Goal: Transaction & Acquisition: Purchase product/service

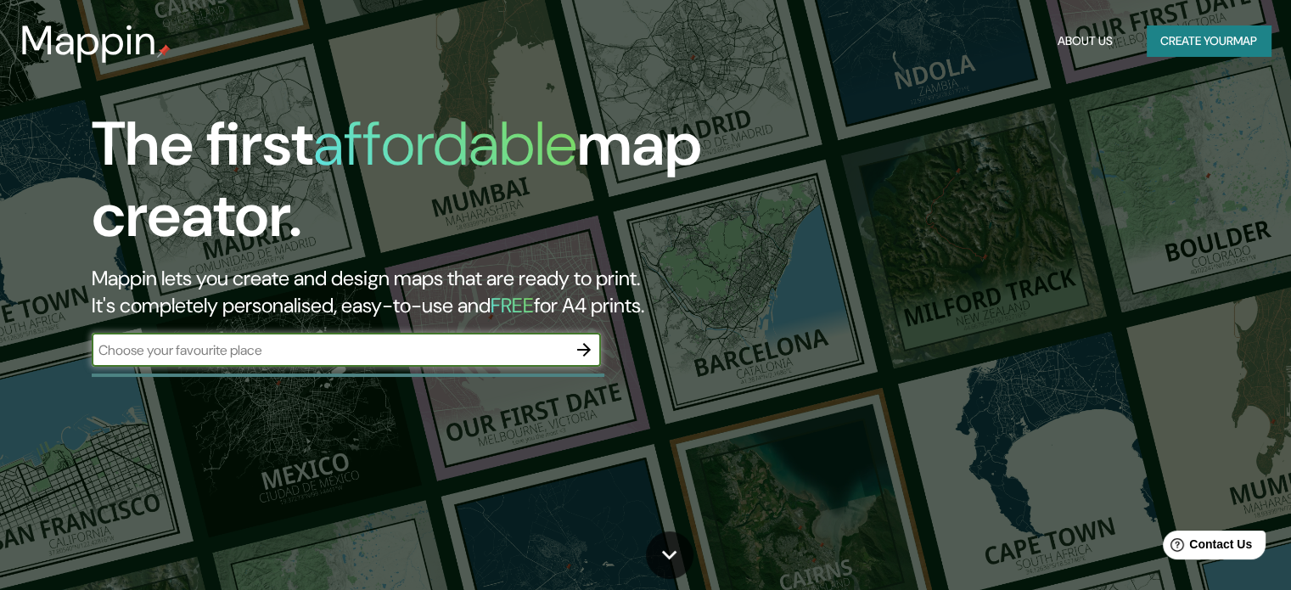
click at [1172, 43] on button "Create your map" at bounding box center [1208, 40] width 124 height 31
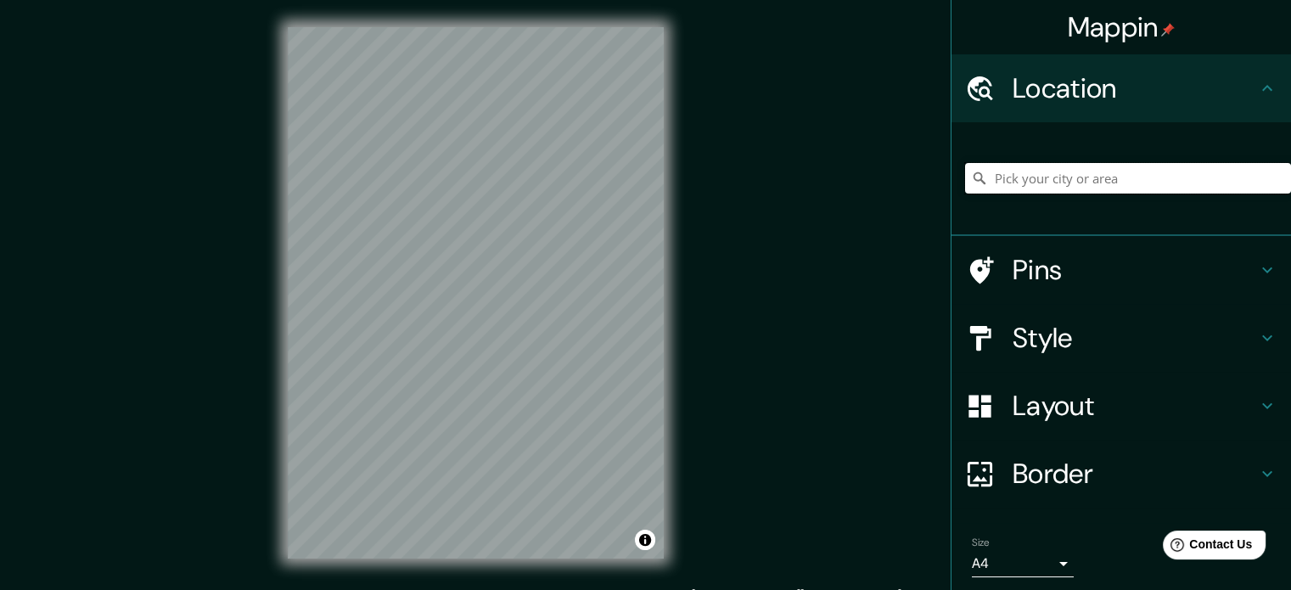
click at [1053, 165] on input "Pick your city or area" at bounding box center [1128, 178] width 326 height 31
paste input "Av del Mar, [PERSON_NAME], [GEOGRAPHIC_DATA], Sin."
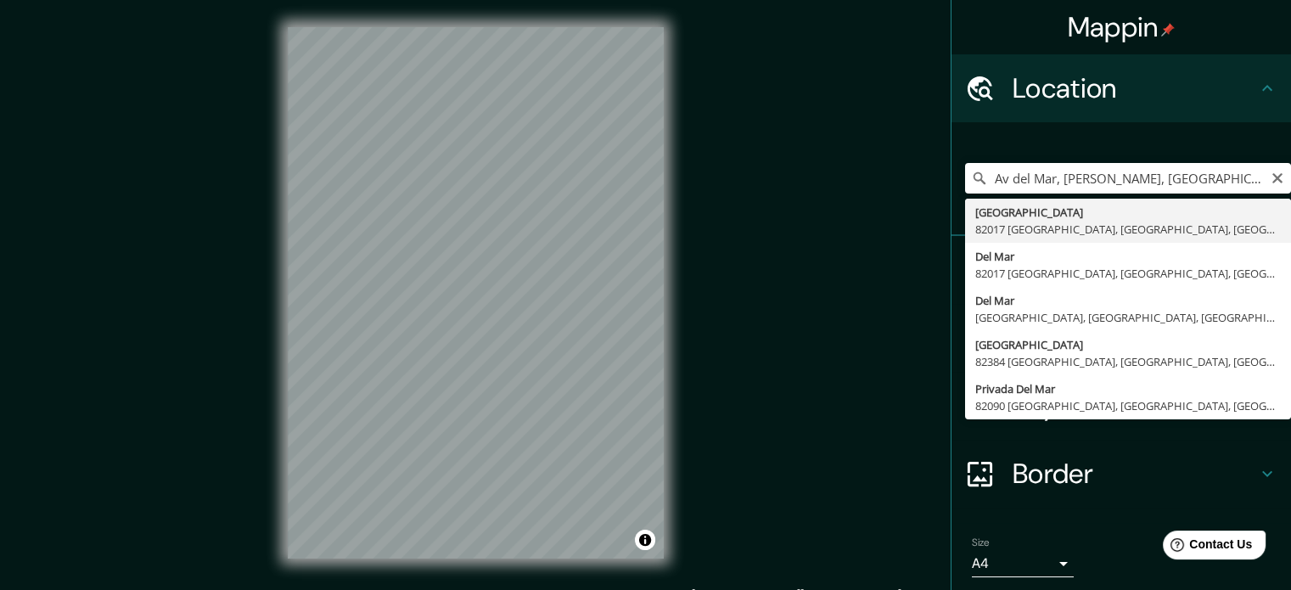
type input "[GEOGRAPHIC_DATA], [GEOGRAPHIC_DATA], [GEOGRAPHIC_DATA]"
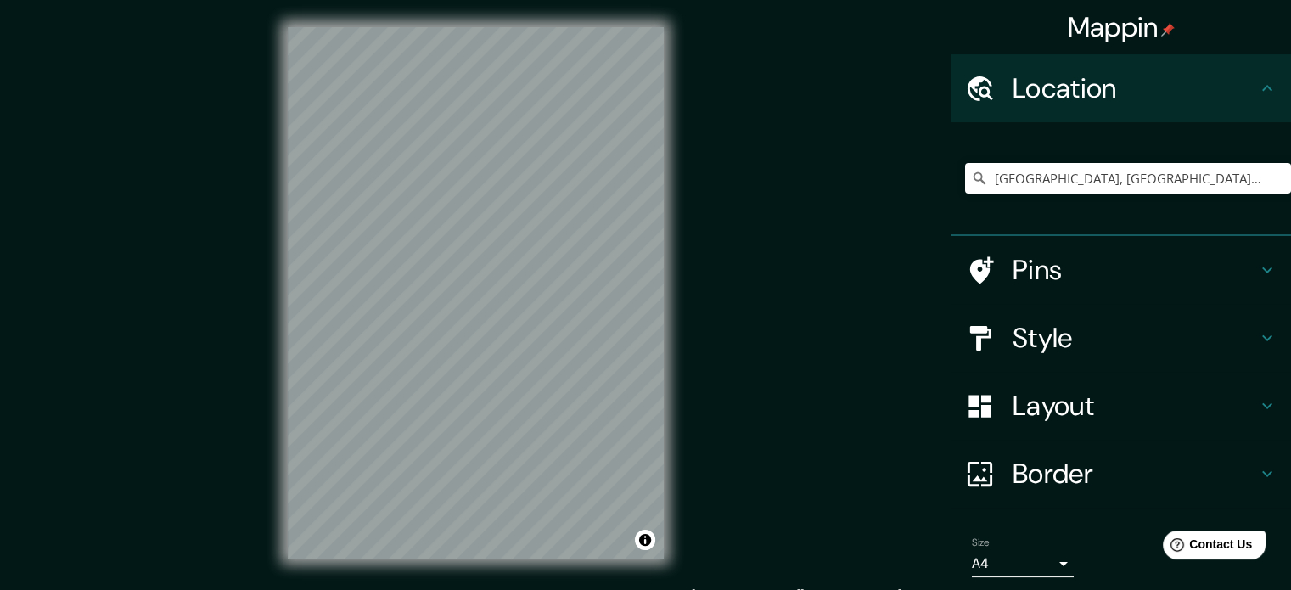
click at [1089, 337] on h4 "Style" at bounding box center [1134, 338] width 244 height 34
click at [1257, 402] on icon at bounding box center [1267, 405] width 20 height 20
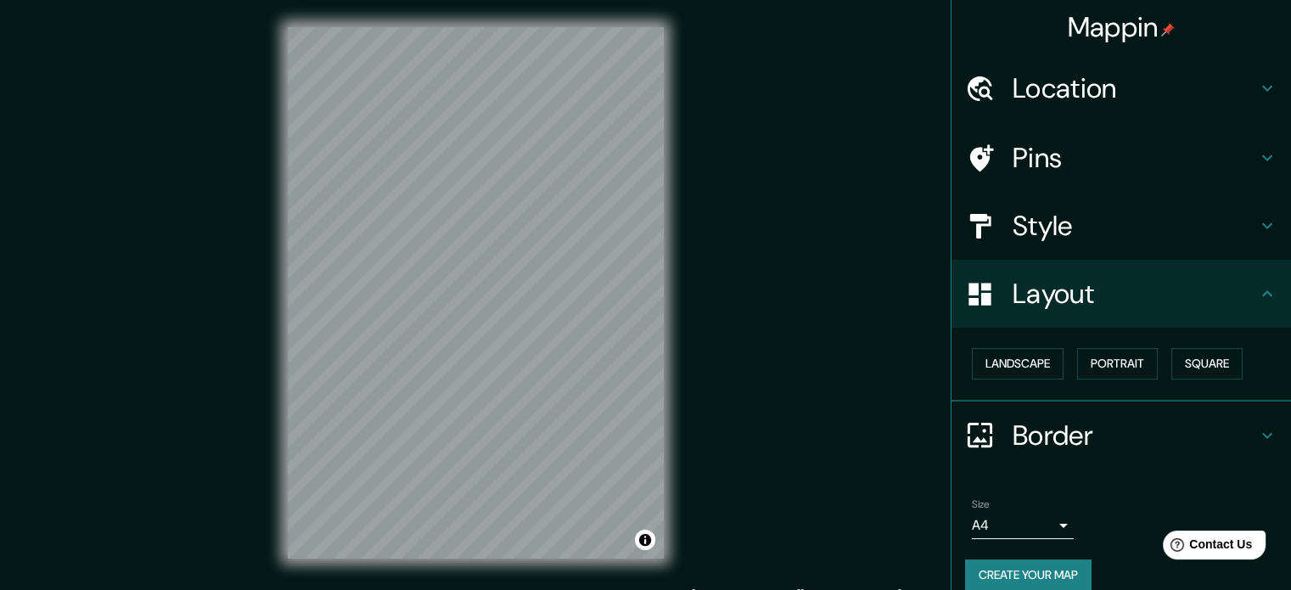
click at [1242, 300] on h4 "Layout" at bounding box center [1134, 294] width 244 height 34
click at [1262, 227] on icon at bounding box center [1267, 226] width 10 height 6
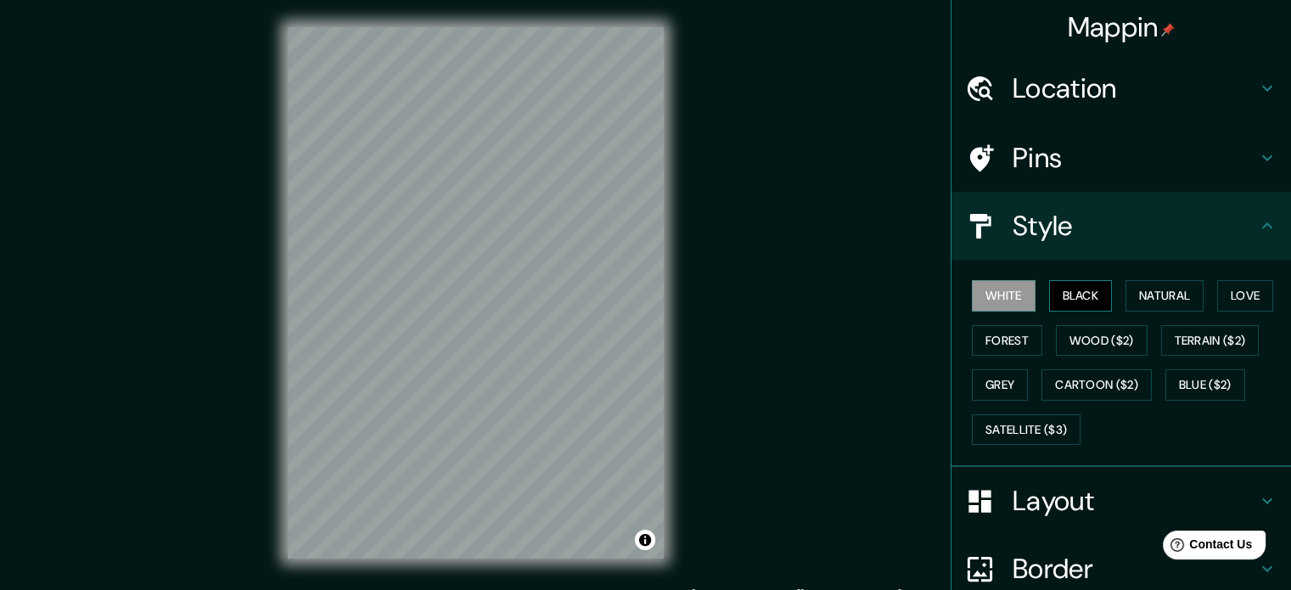
click at [1086, 289] on button "Black" at bounding box center [1081, 295] width 64 height 31
click at [1161, 286] on button "Natural" at bounding box center [1164, 295] width 78 height 31
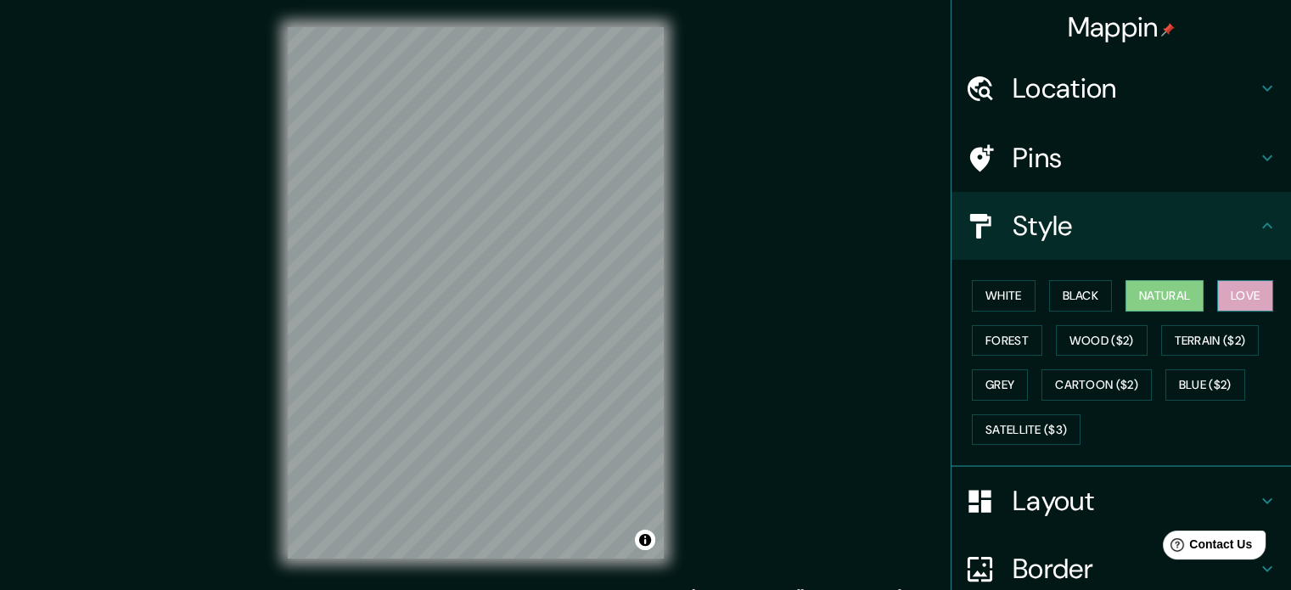
click at [1229, 288] on button "Love" at bounding box center [1245, 295] width 56 height 31
click at [984, 339] on button "Forest" at bounding box center [1007, 340] width 70 height 31
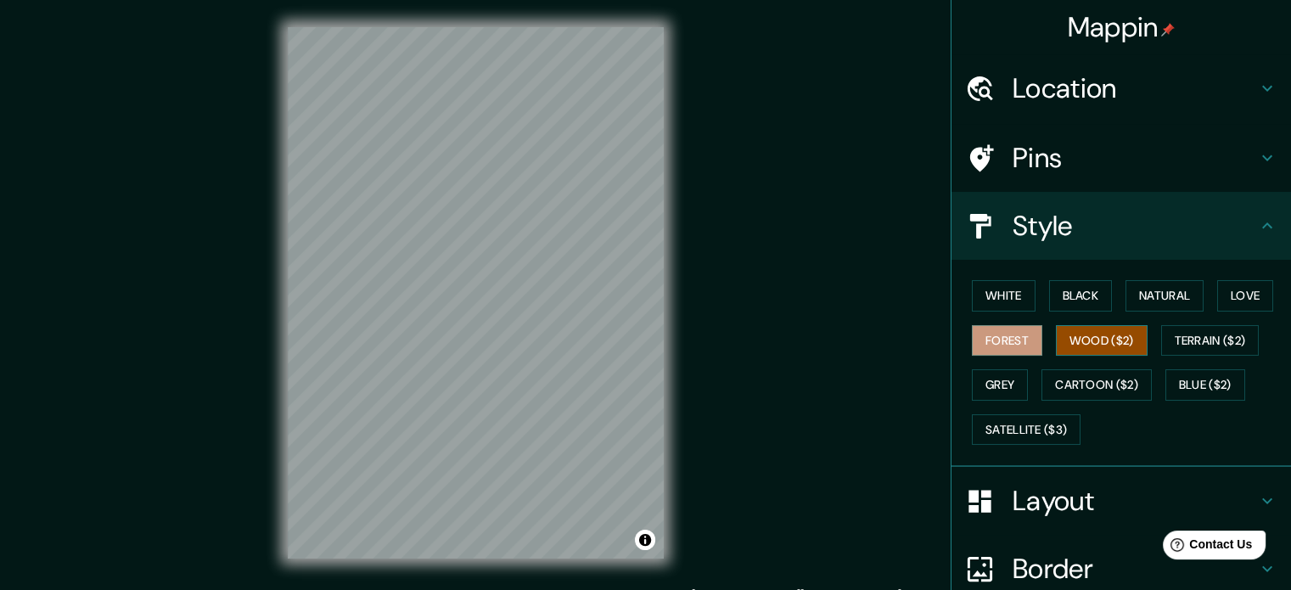
click at [1094, 330] on button "Wood ($2)" at bounding box center [1102, 340] width 92 height 31
click at [1202, 343] on button "Terrain ($2)" at bounding box center [1210, 340] width 98 height 31
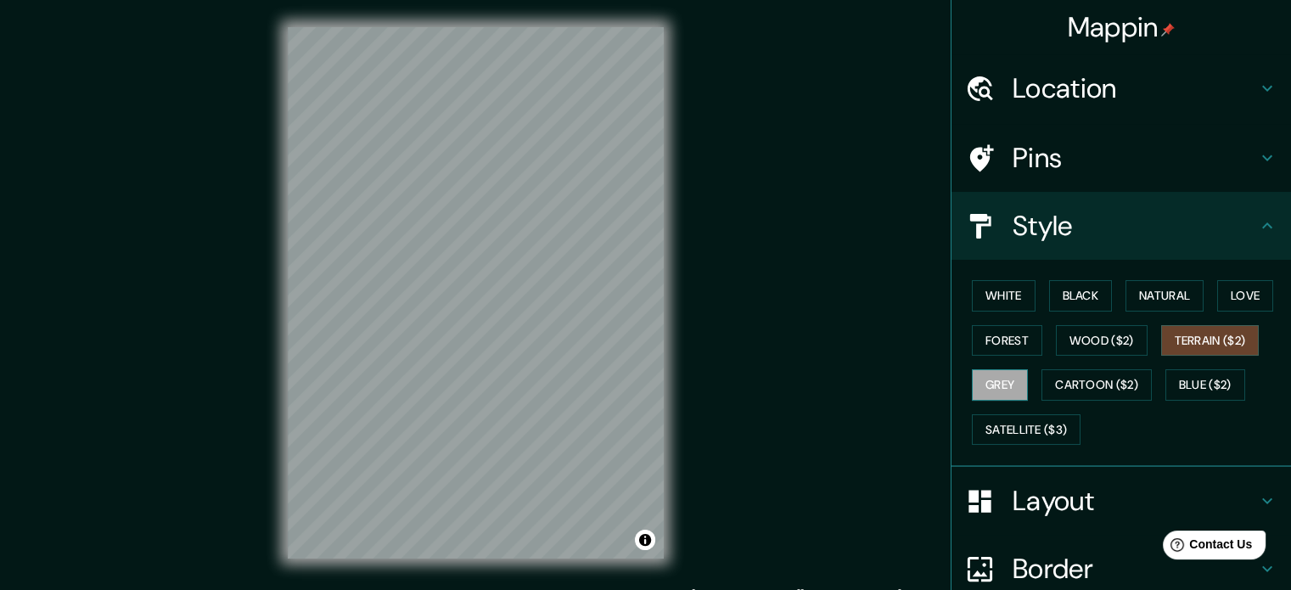
click at [972, 383] on button "Grey" at bounding box center [1000, 384] width 56 height 31
click at [1005, 444] on div "White Black Natural Love Forest Wood ($2) Terrain ($2) Grey Cartoon ($2) Blue (…" at bounding box center [1128, 362] width 326 height 178
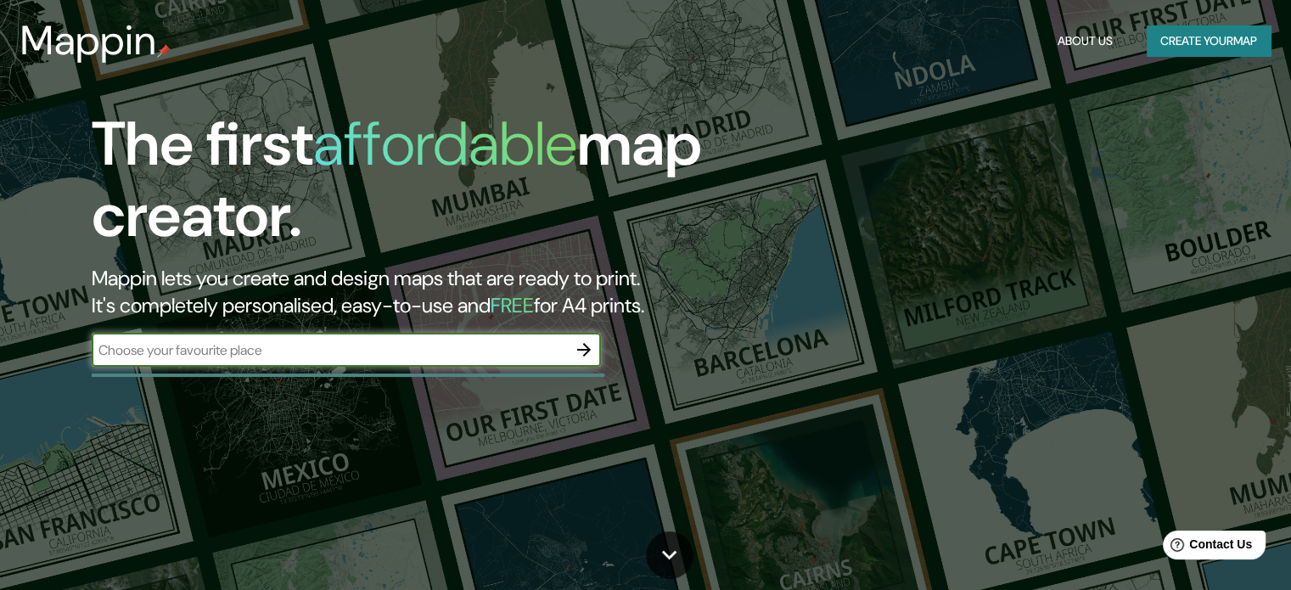
click at [1198, 45] on button "Create your map" at bounding box center [1208, 40] width 124 height 31
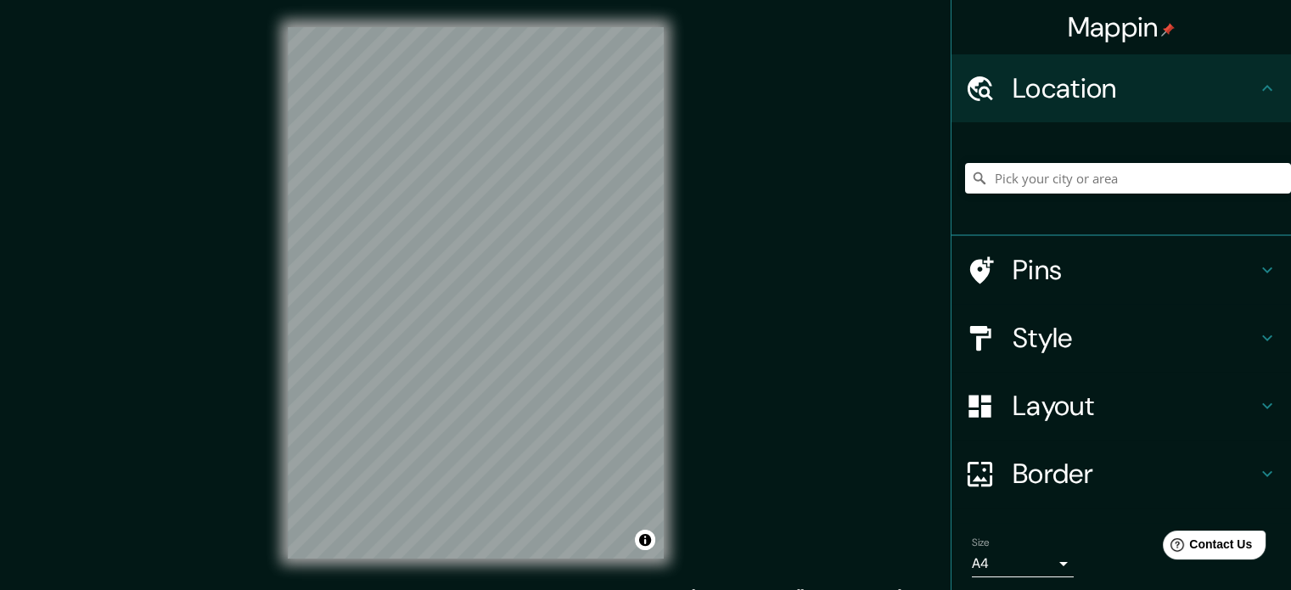
click at [1053, 331] on h4 "Style" at bounding box center [1134, 338] width 244 height 34
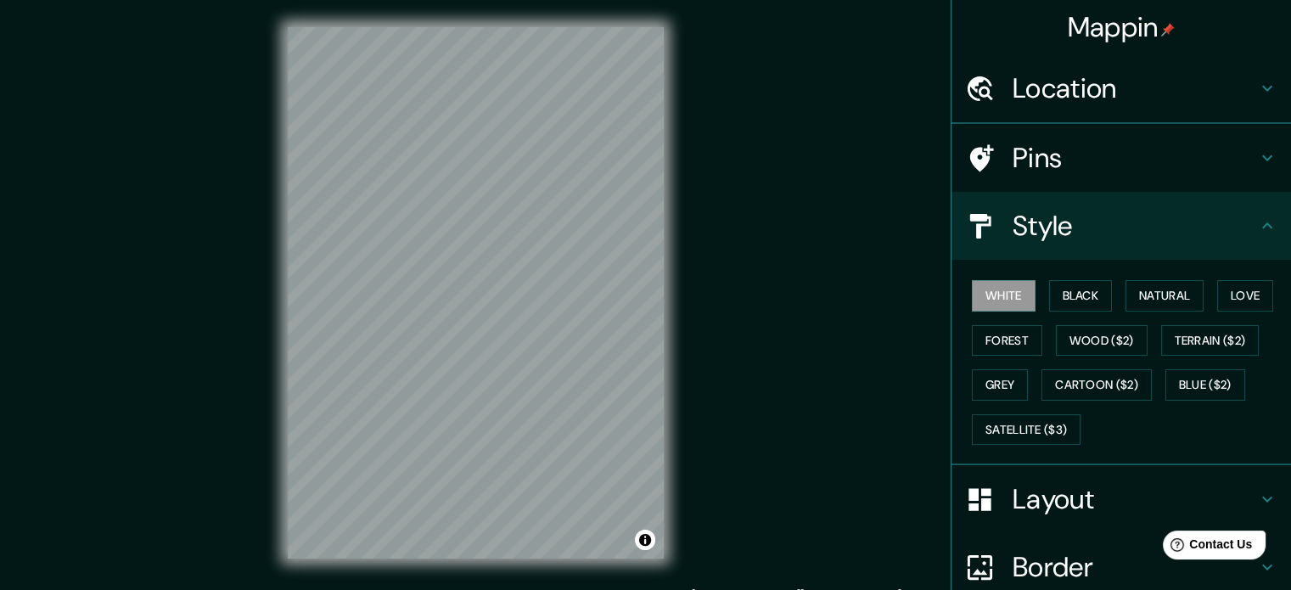
scroll to position [58, 0]
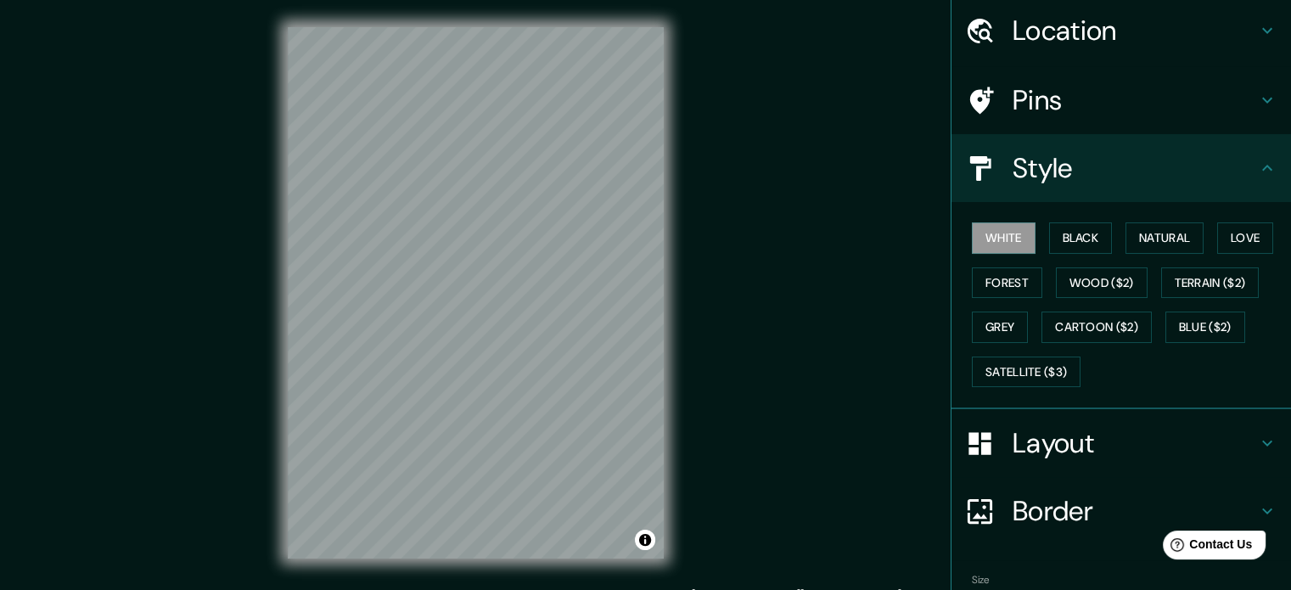
click at [1056, 507] on h4 "Border" at bounding box center [1134, 511] width 244 height 34
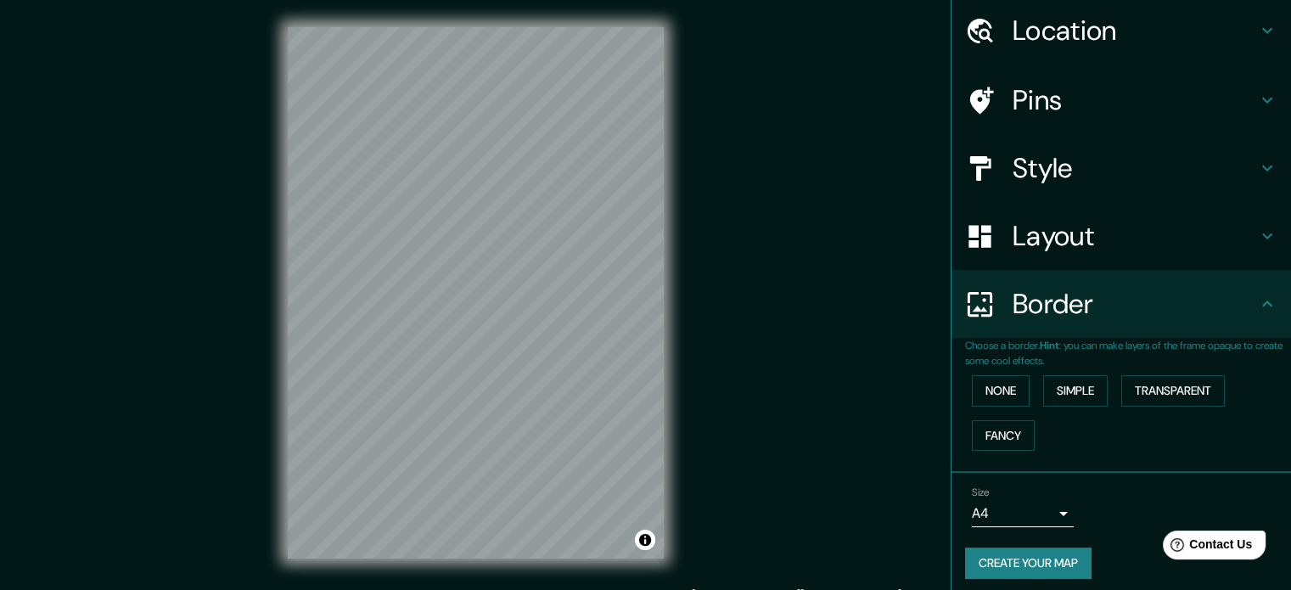
click at [1067, 295] on h4 "Border" at bounding box center [1134, 304] width 244 height 34
